Goal: Use online tool/utility: Utilize a website feature to perform a specific function

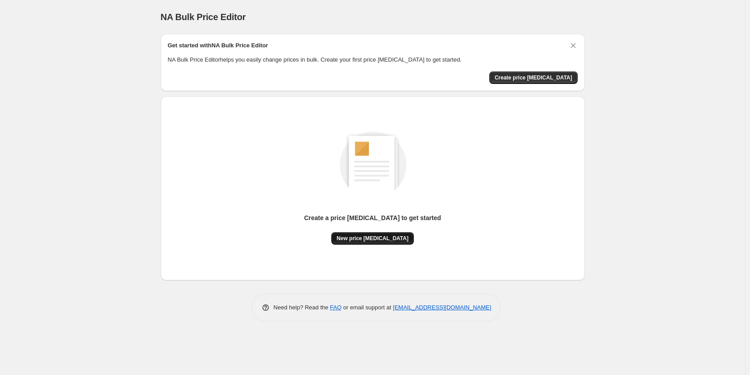
click at [383, 238] on span "New price [MEDICAL_DATA]" at bounding box center [372, 238] width 72 height 7
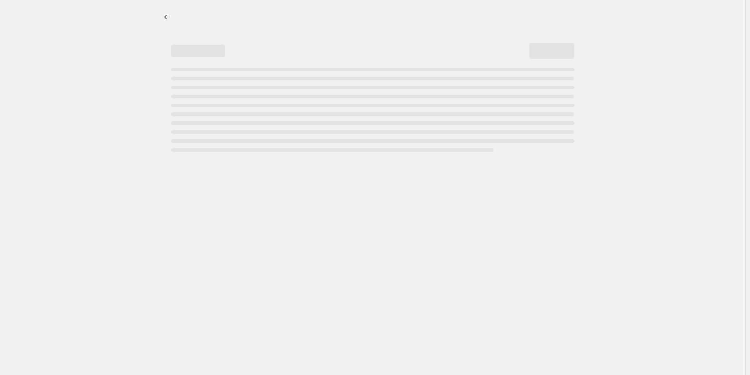
select select "percentage"
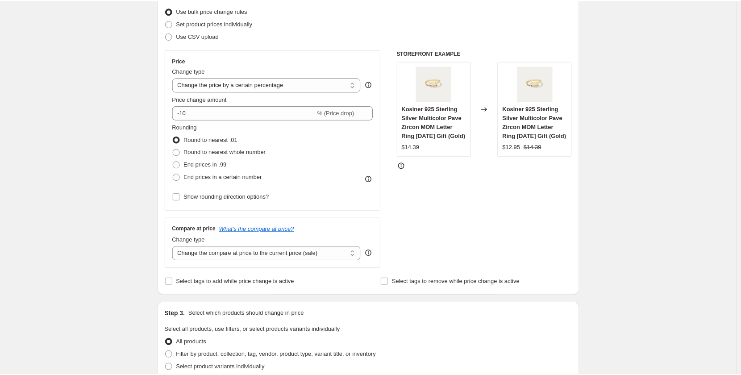
scroll to position [134, 0]
